Goal: Find specific page/section: Find specific page/section

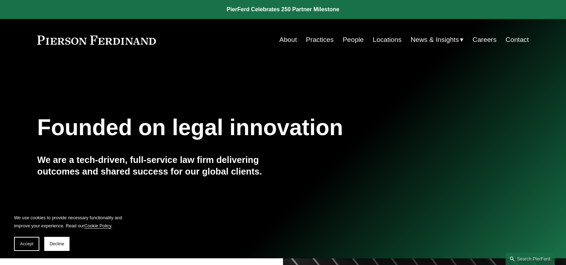
click at [349, 37] on link "People" at bounding box center [353, 39] width 21 height 13
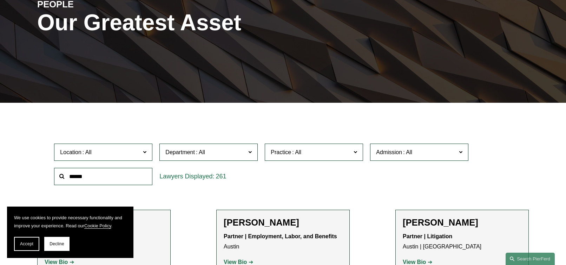
scroll to position [105, 0]
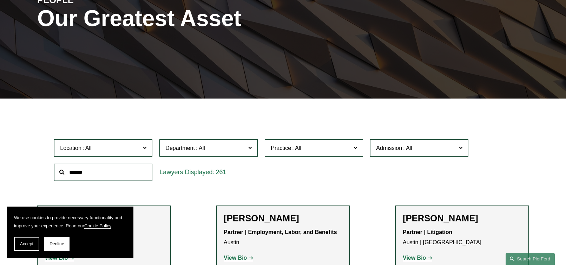
click at [86, 170] on input "text" at bounding box center [103, 171] width 98 height 17
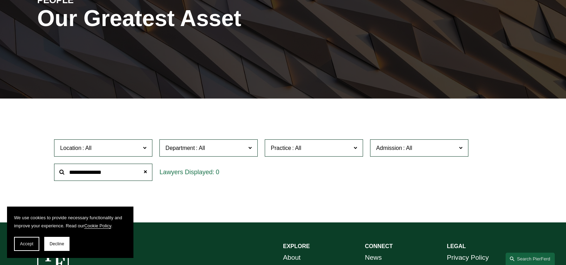
drag, startPoint x: 93, startPoint y: 172, endPoint x: 43, endPoint y: 169, distance: 51.0
click at [43, 169] on div "Location All Atlanta Austin Boston Charlotte Chicago Cincinnati Cleveland Colum…" at bounding box center [283, 160] width 492 height 48
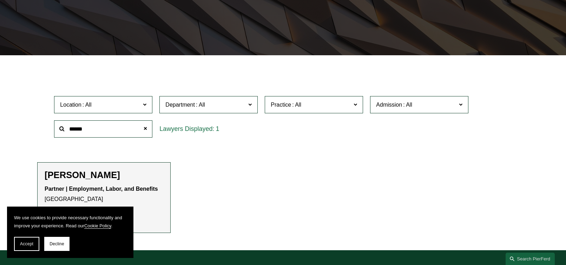
scroll to position [211, 0]
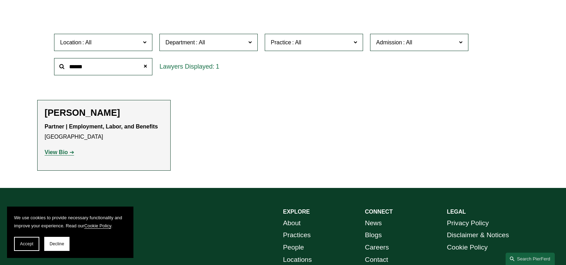
type input "******"
click at [64, 116] on h2 "[PERSON_NAME]" at bounding box center [104, 112] width 119 height 11
drag, startPoint x: 61, startPoint y: 153, endPoint x: 65, endPoint y: 152, distance: 3.6
click at [61, 153] on strong "View Bio" at bounding box center [56, 152] width 23 height 6
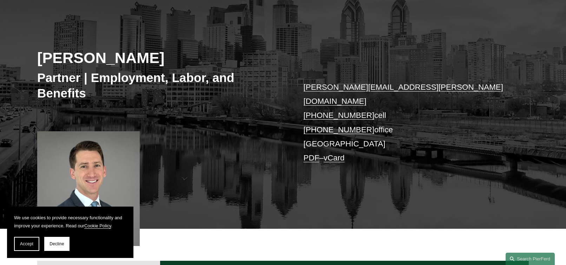
scroll to position [70, 0]
